Goal: Use online tool/utility: Utilize a website feature to perform a specific function

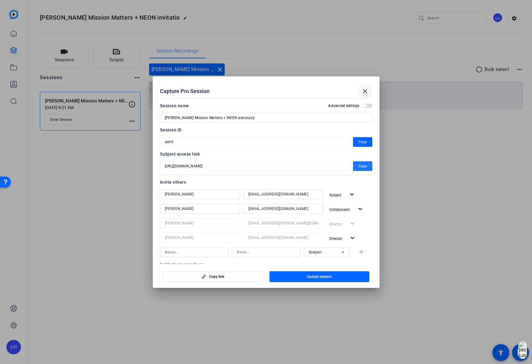
click at [365, 90] on mat-icon "close" at bounding box center [364, 91] width 7 height 7
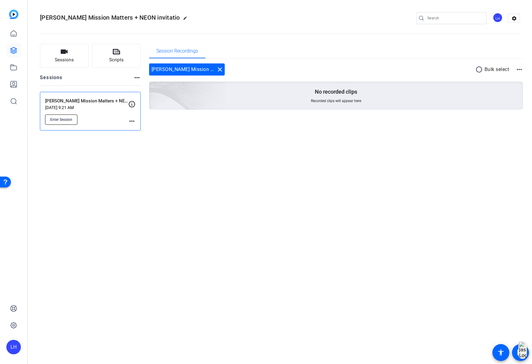
click at [67, 120] on span "Enter Session" at bounding box center [61, 119] width 22 height 5
click at [68, 121] on span "Enter Session" at bounding box center [61, 119] width 22 height 5
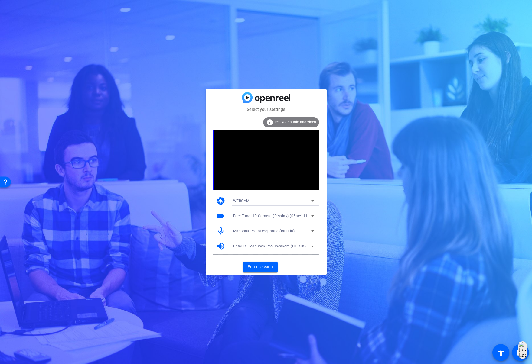
click at [274, 230] on span "MacBook Pro Microphone (Built-in)" at bounding box center [264, 231] width 62 height 4
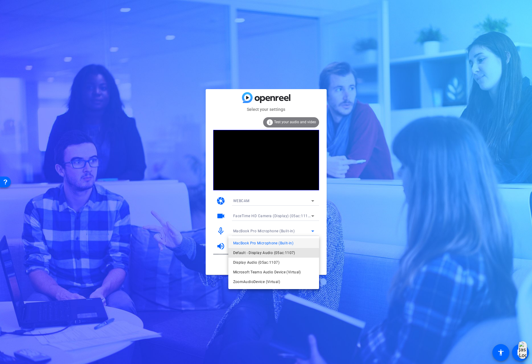
click at [272, 254] on span "Default - Display Audio (05ac:1107)" at bounding box center [264, 252] width 62 height 7
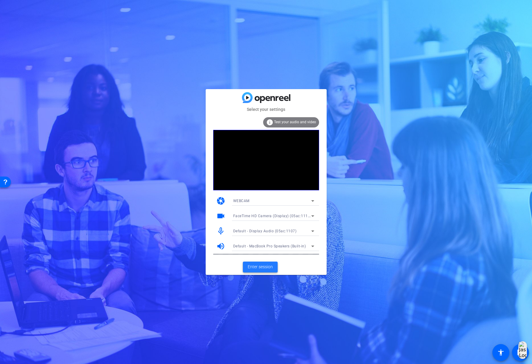
click at [261, 264] on span "Enter session" at bounding box center [260, 267] width 25 height 6
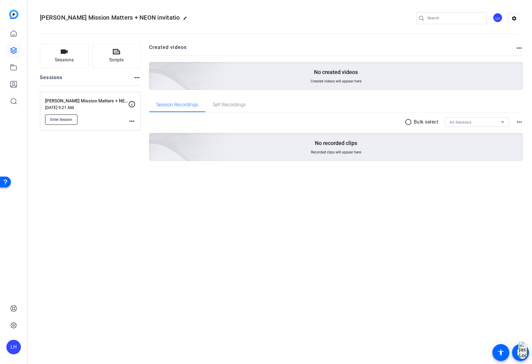
click at [58, 120] on span "Enter Session" at bounding box center [61, 119] width 22 height 5
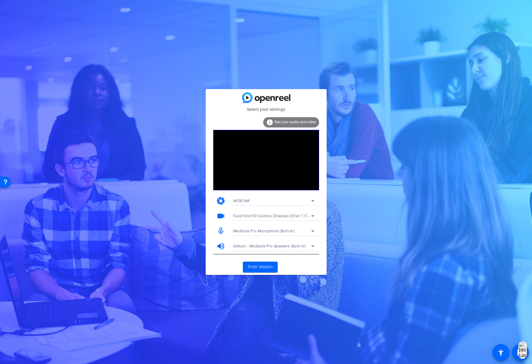
click at [261, 229] on span "MacBook Pro Microphone (Built-in)" at bounding box center [264, 231] width 62 height 4
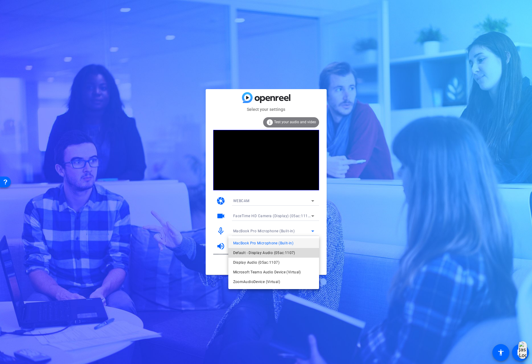
click at [250, 255] on span "Default - Display Audio (05ac:1107)" at bounding box center [264, 252] width 62 height 7
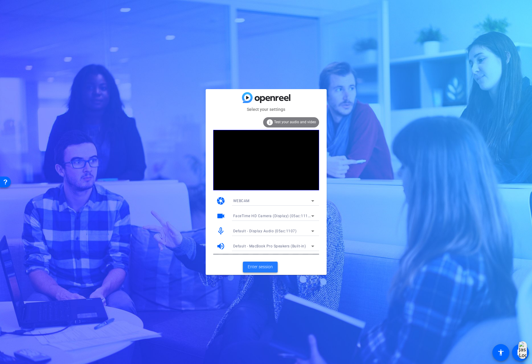
click at [254, 266] on span "Enter session" at bounding box center [260, 267] width 25 height 6
click at [260, 230] on span "MacBook Pro Microphone (Built-in)" at bounding box center [264, 231] width 62 height 4
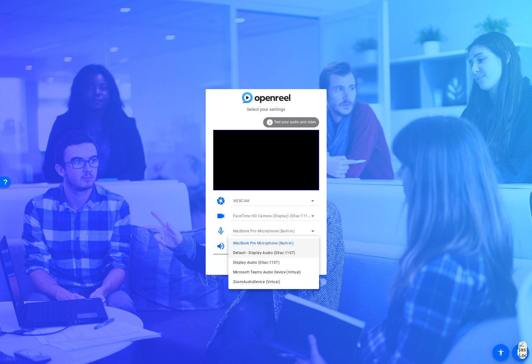
click at [258, 254] on span "Default - Display Audio (05ac:1107)" at bounding box center [264, 252] width 62 height 7
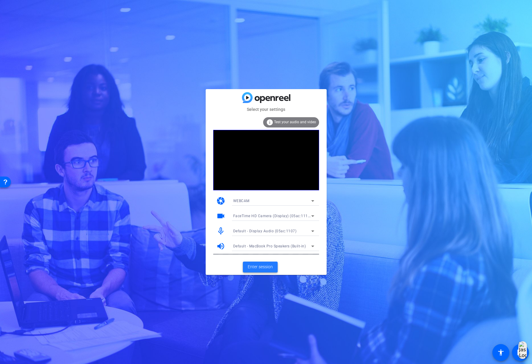
click at [258, 267] on span "Enter session" at bounding box center [260, 267] width 25 height 6
